Goal: Check status: Check status

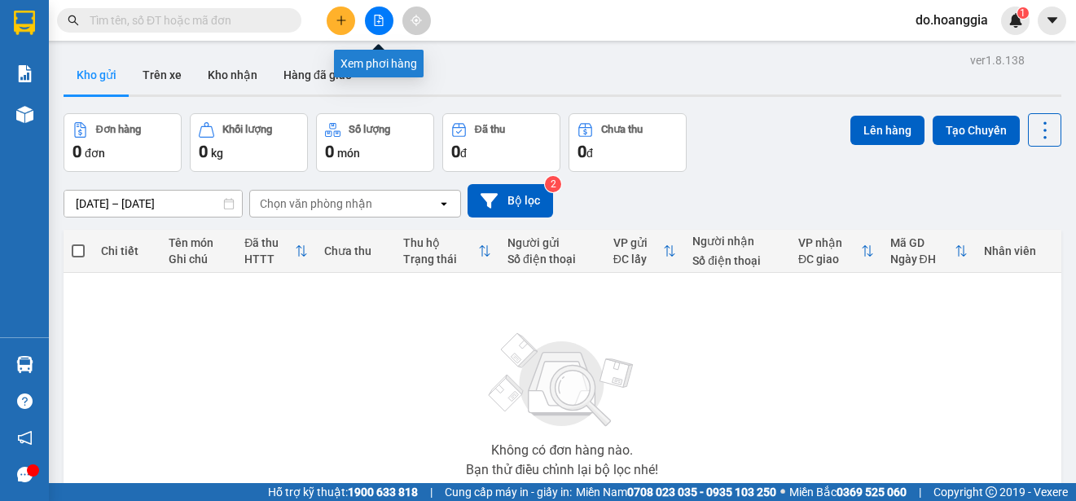
click at [381, 19] on icon "file-add" at bounding box center [379, 20] width 9 height 11
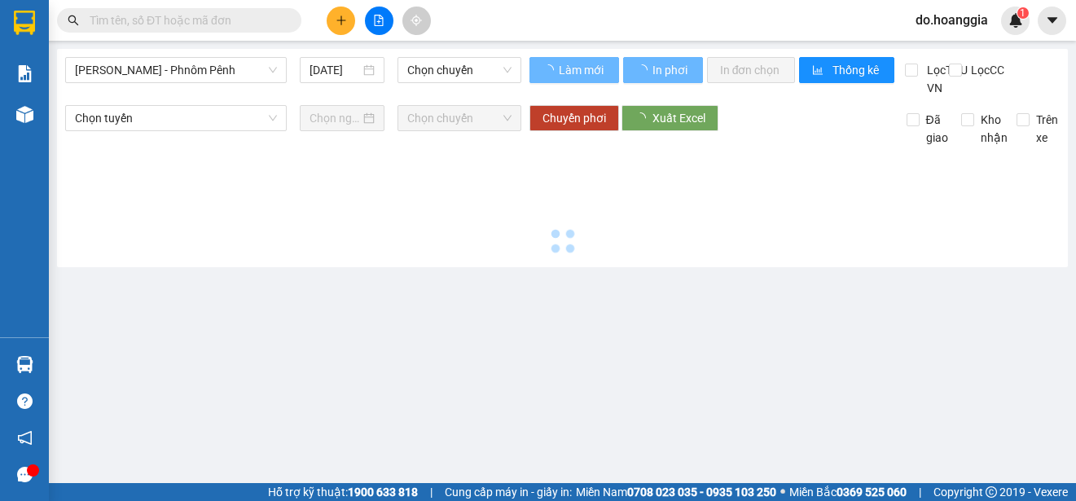
type input "[DATE]"
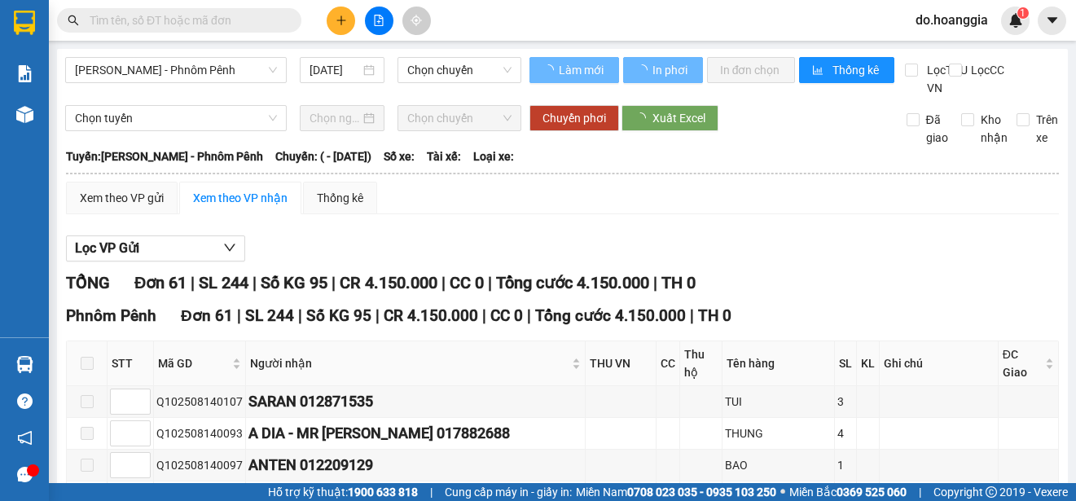
type input "[DATE]"
